Goal: Task Accomplishment & Management: Use online tool/utility

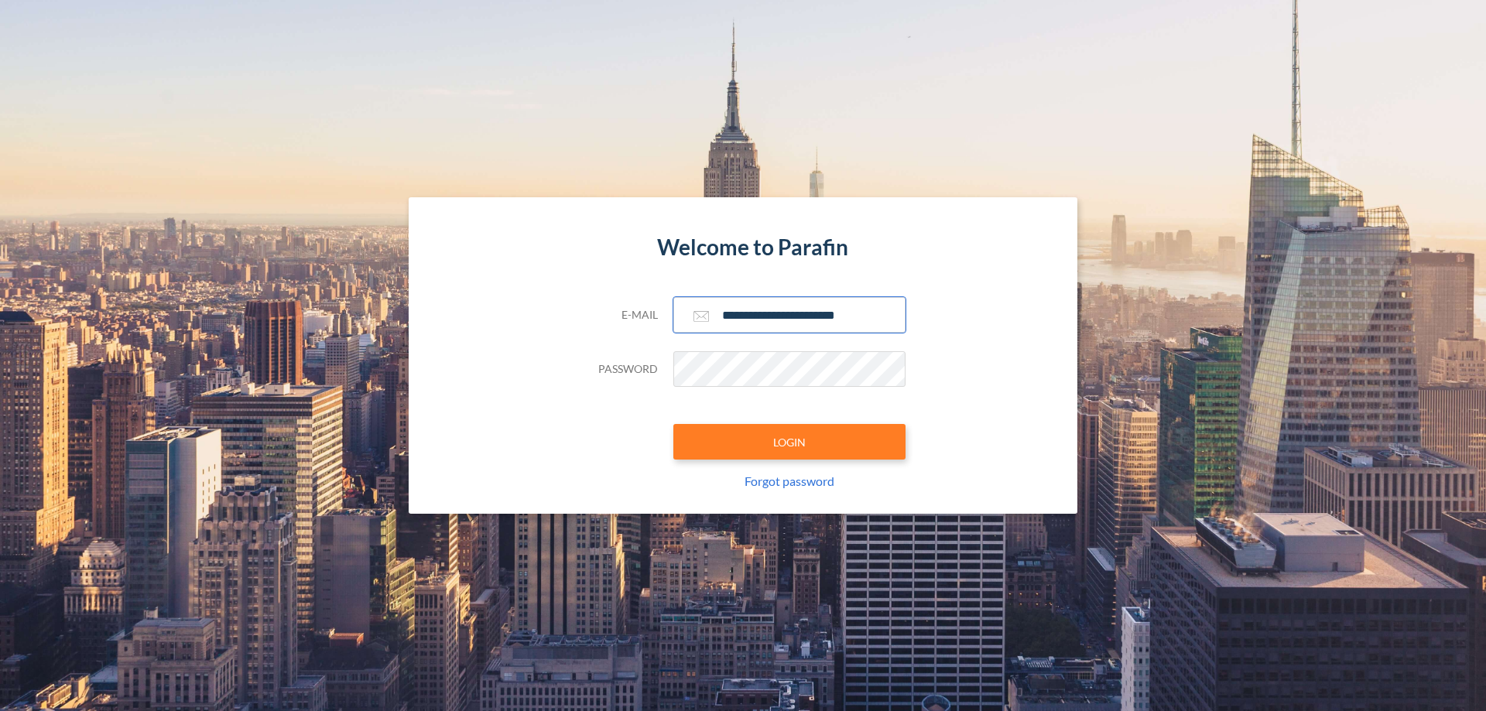
type input "**********"
click at [789, 442] on button "LOGIN" at bounding box center [789, 442] width 232 height 36
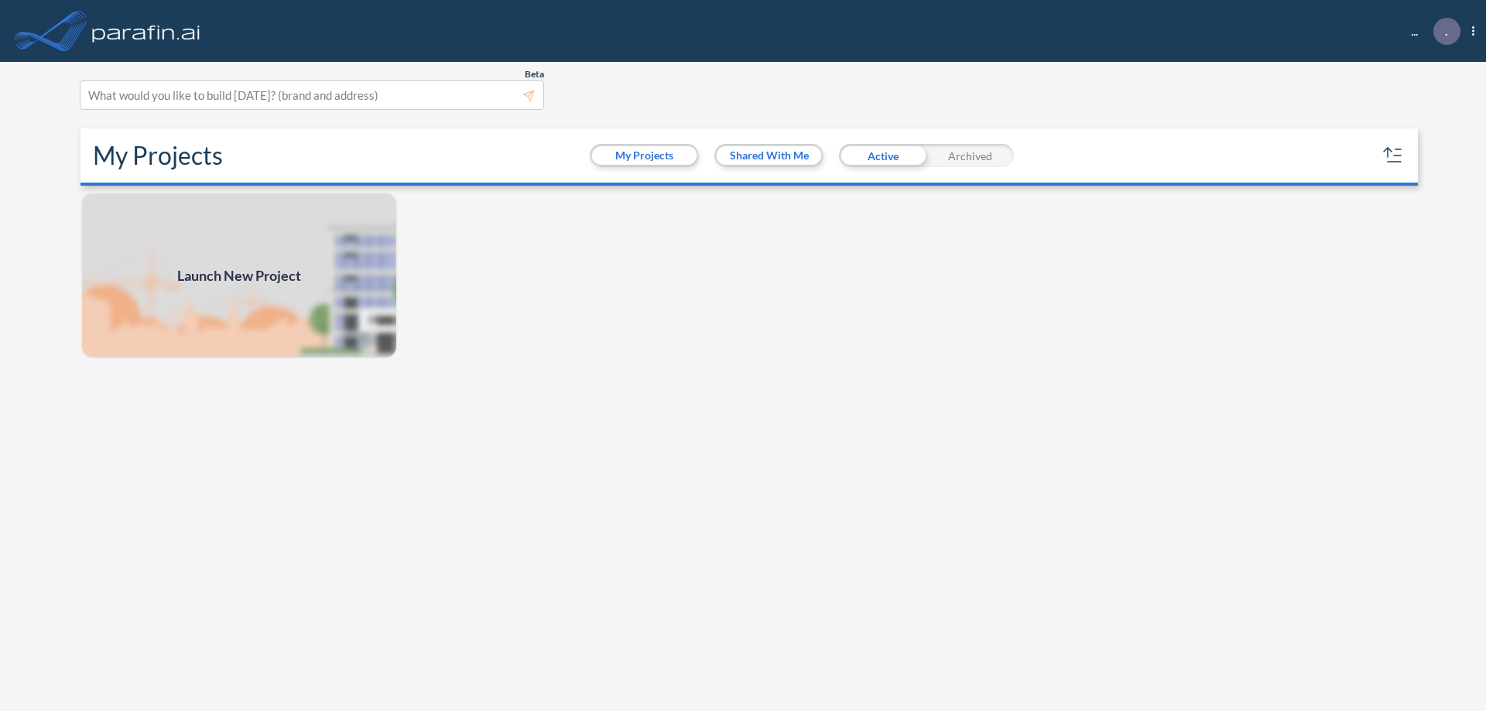
scroll to position [4, 0]
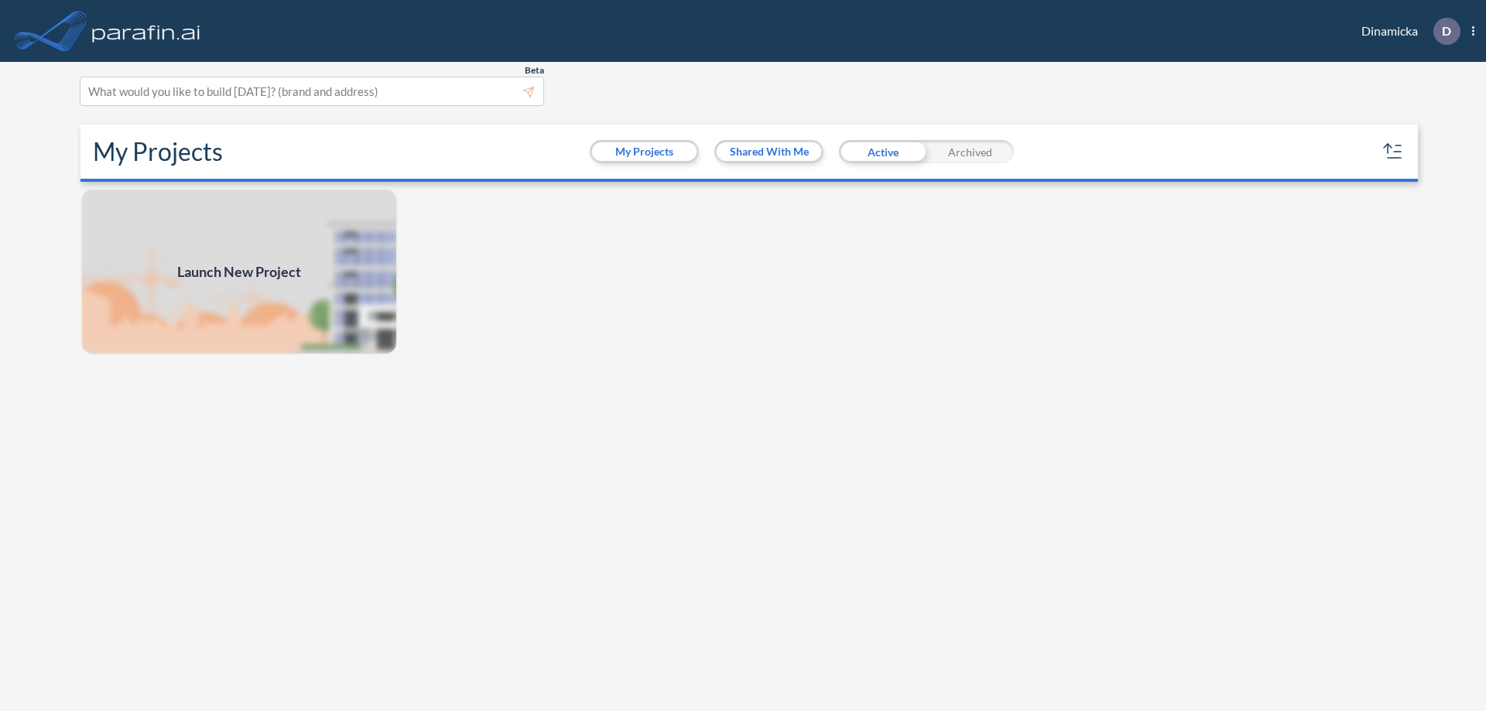
click at [239, 272] on span "Launch New Project" at bounding box center [239, 272] width 124 height 21
